Goal: Navigation & Orientation: Find specific page/section

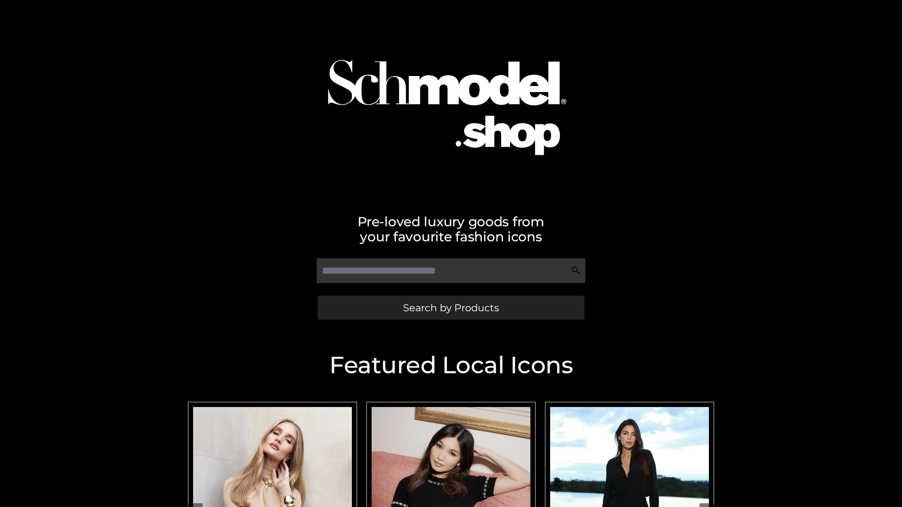
click at [451, 308] on span "Search by Products" at bounding box center [451, 308] width 96 height 10
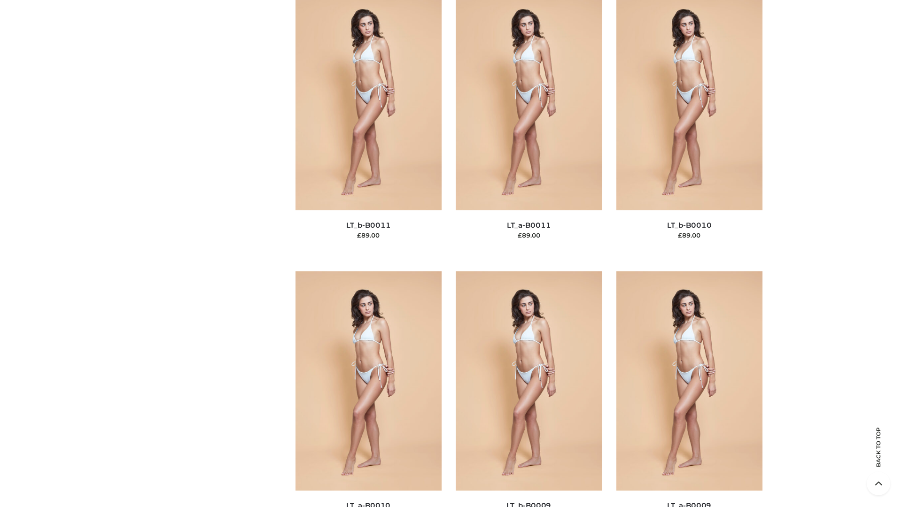
scroll to position [4220, 0]
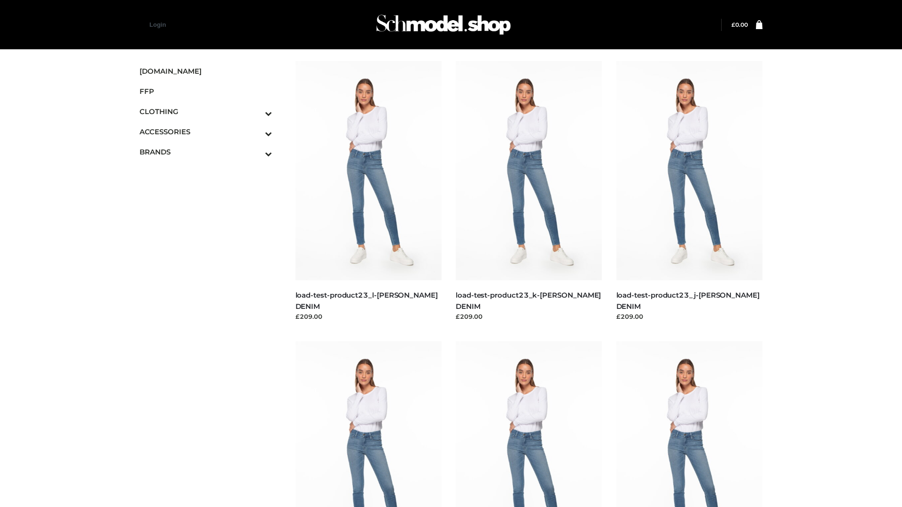
scroll to position [824, 0]
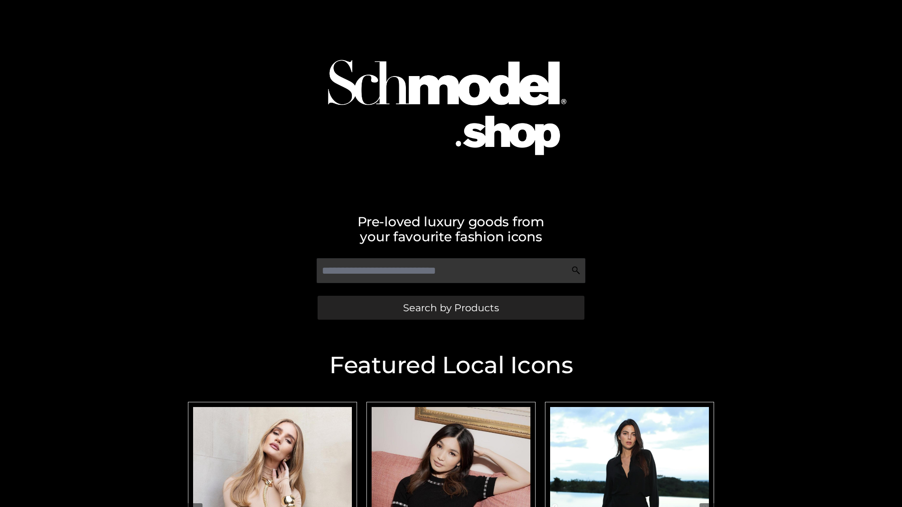
click at [451, 308] on span "Search by Products" at bounding box center [451, 308] width 96 height 10
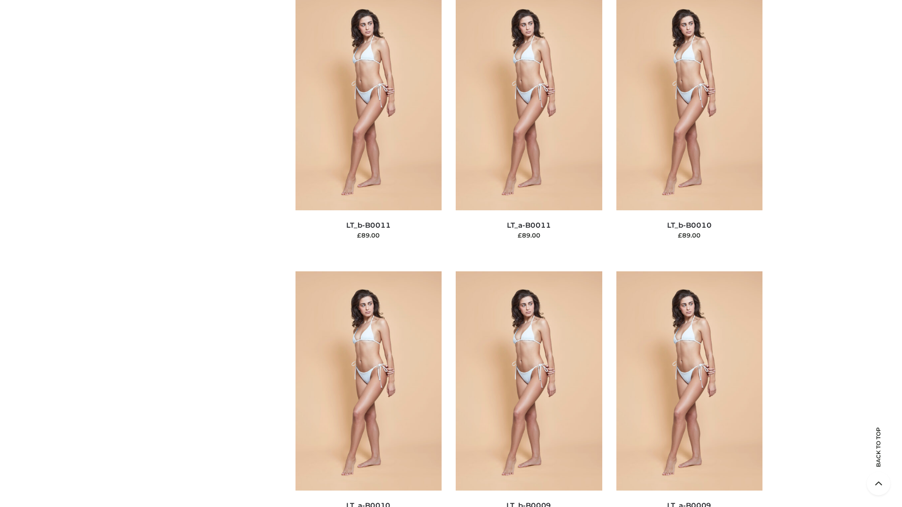
scroll to position [4220, 0]
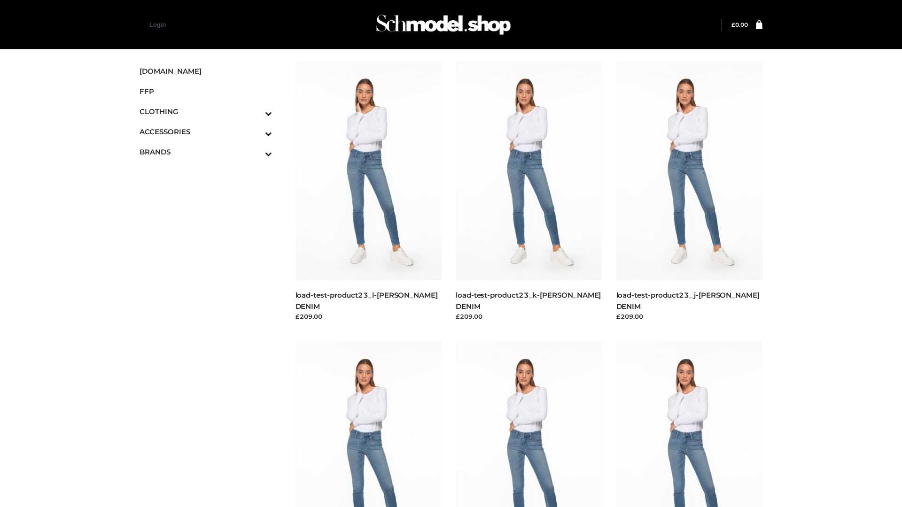
scroll to position [824, 0]
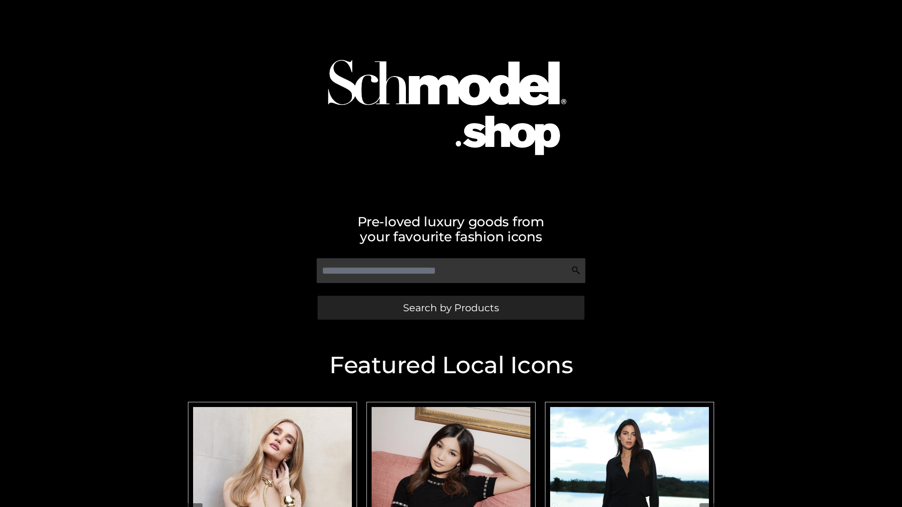
click at [451, 308] on span "Search by Products" at bounding box center [451, 308] width 96 height 10
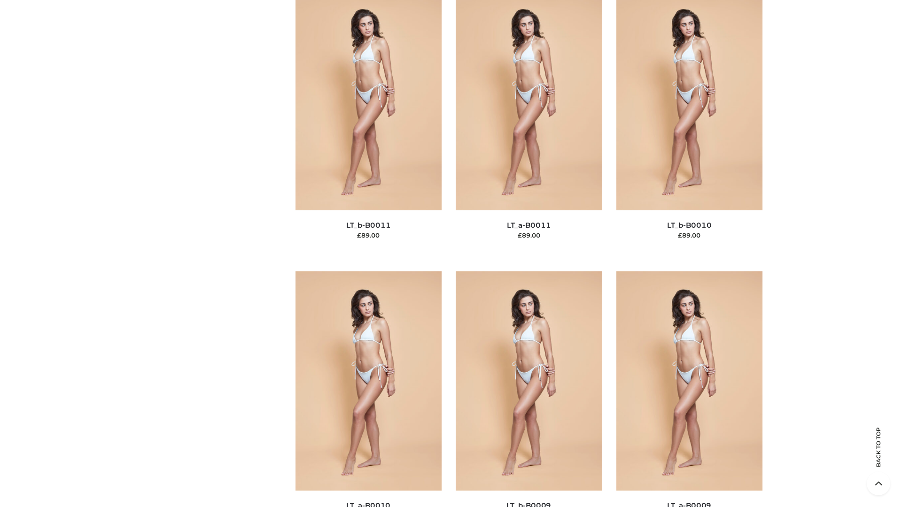
scroll to position [4220, 0]
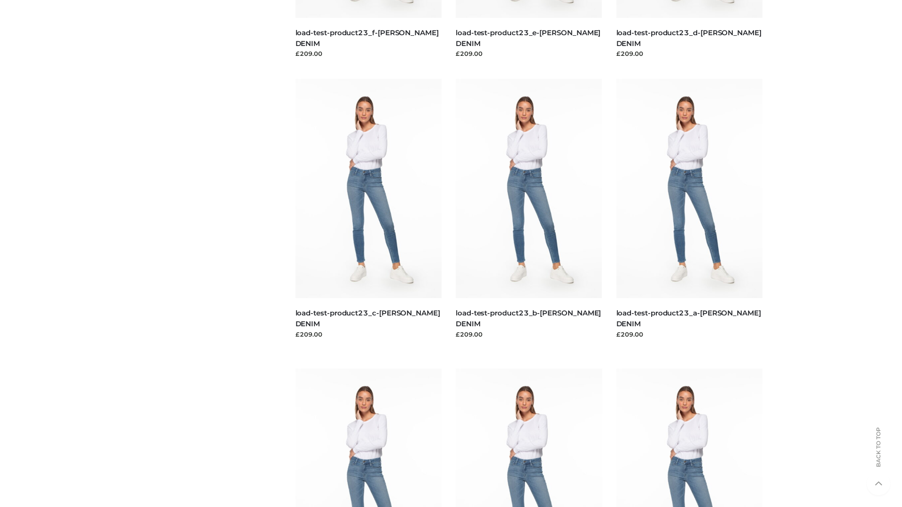
scroll to position [824, 0]
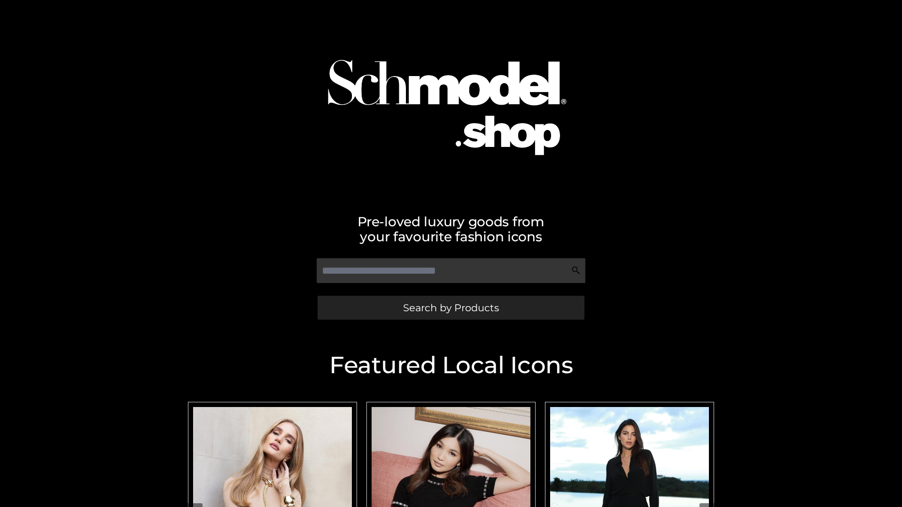
click at [451, 308] on span "Search by Products" at bounding box center [451, 308] width 96 height 10
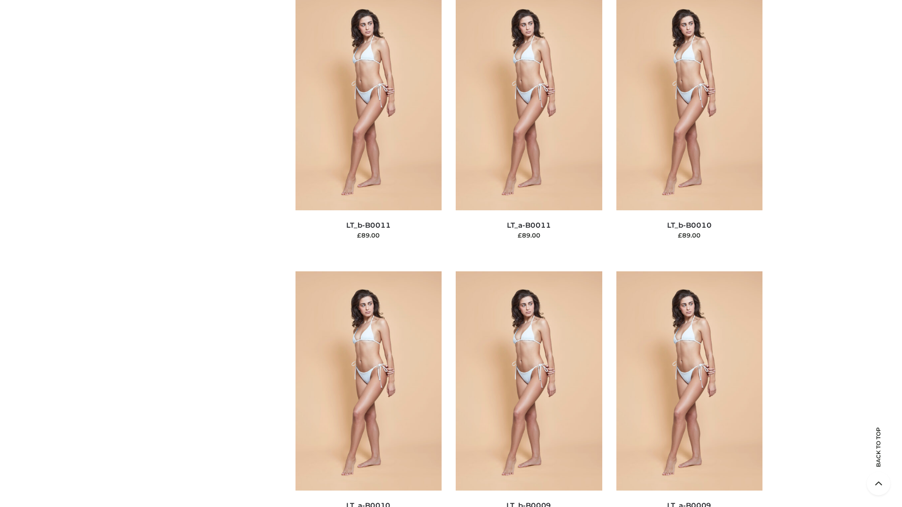
scroll to position [4220, 0]
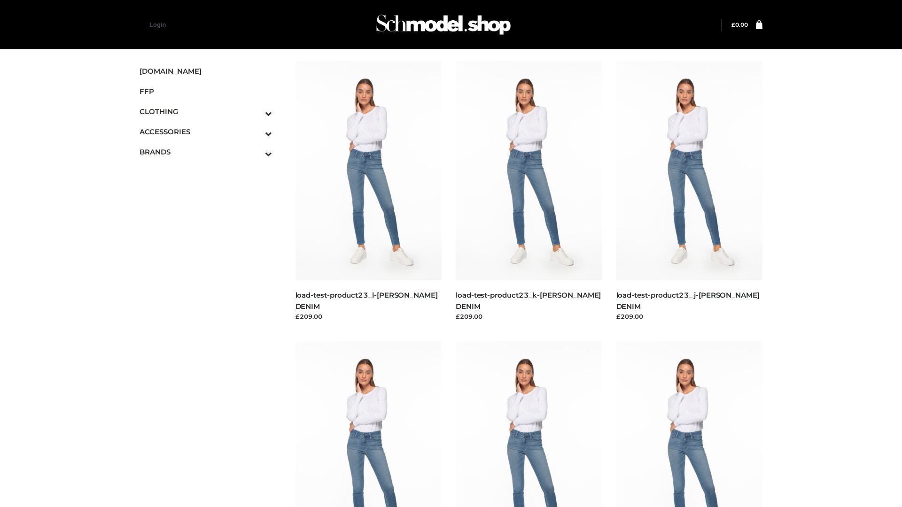
scroll to position [824, 0]
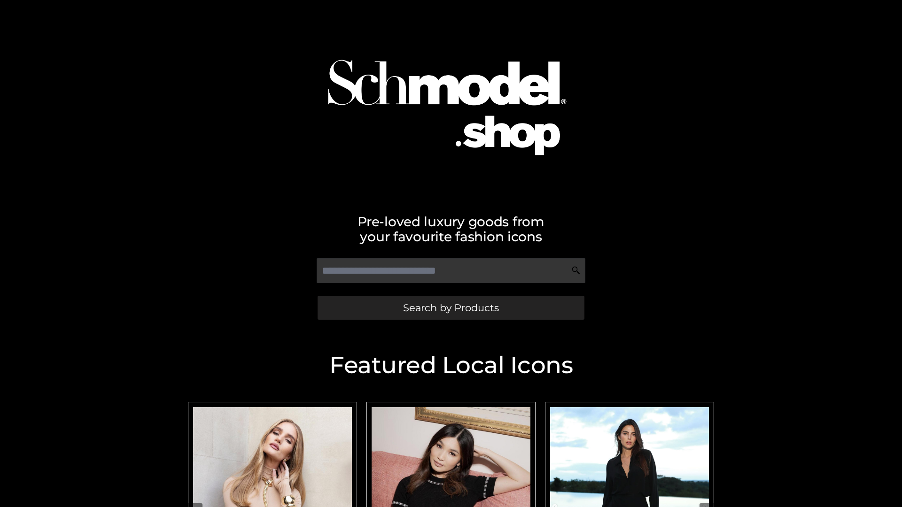
click at [451, 308] on span "Search by Products" at bounding box center [451, 308] width 96 height 10
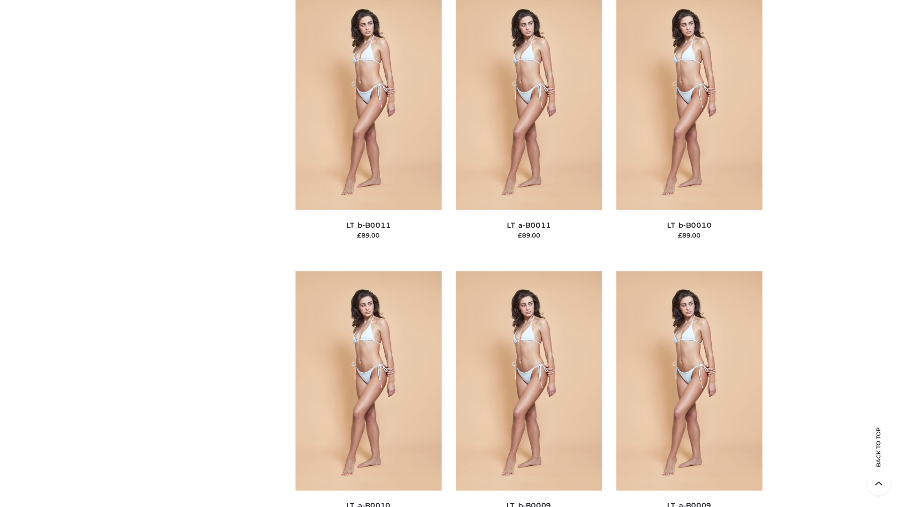
scroll to position [4220, 0]
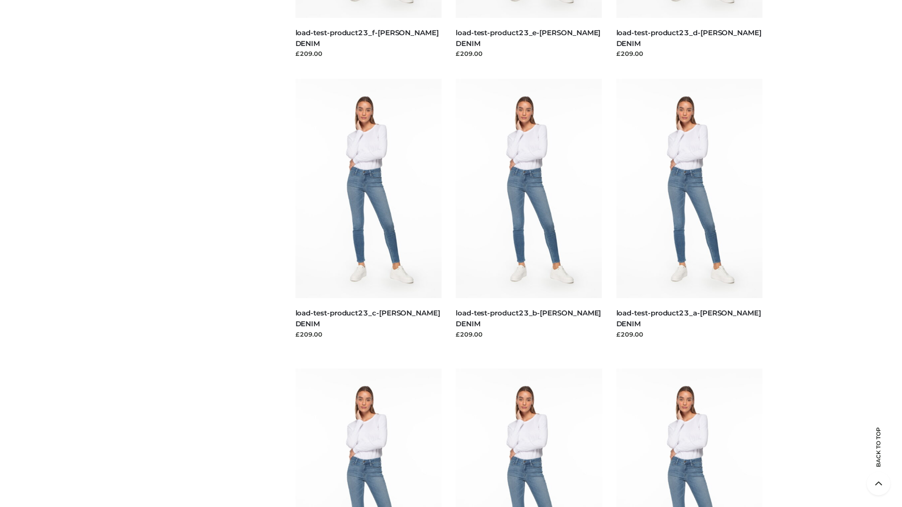
scroll to position [824, 0]
